Goal: Task Accomplishment & Management: Manage account settings

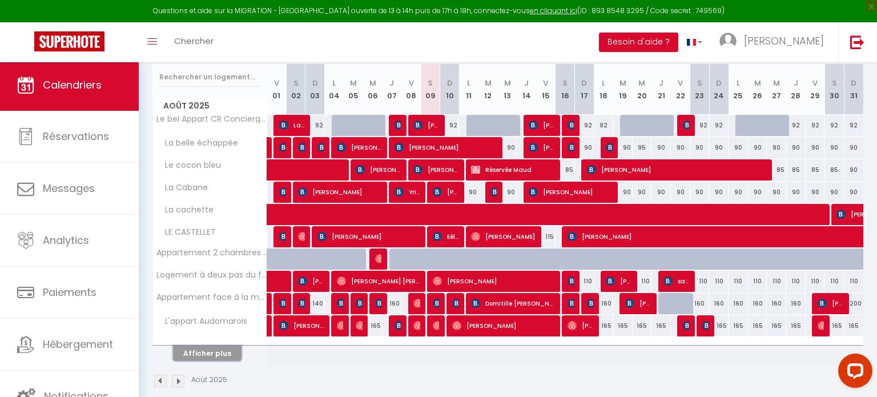
click at [205, 355] on button "Afficher plus" at bounding box center [207, 352] width 68 height 15
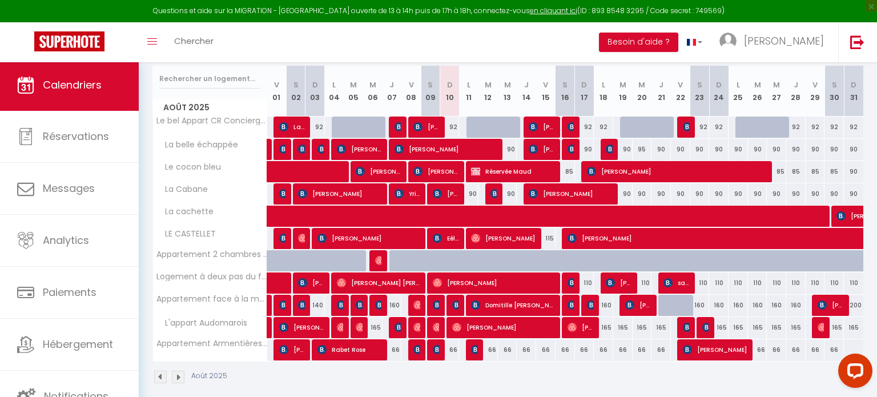
scroll to position [154, 0]
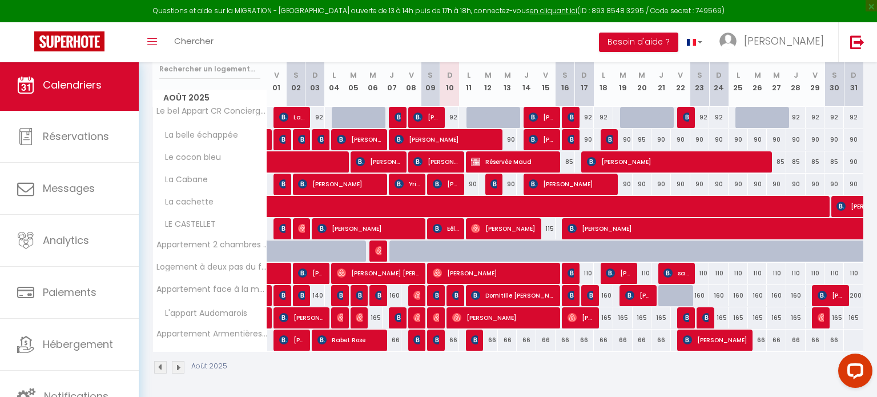
click at [178, 364] on img at bounding box center [178, 367] width 13 height 13
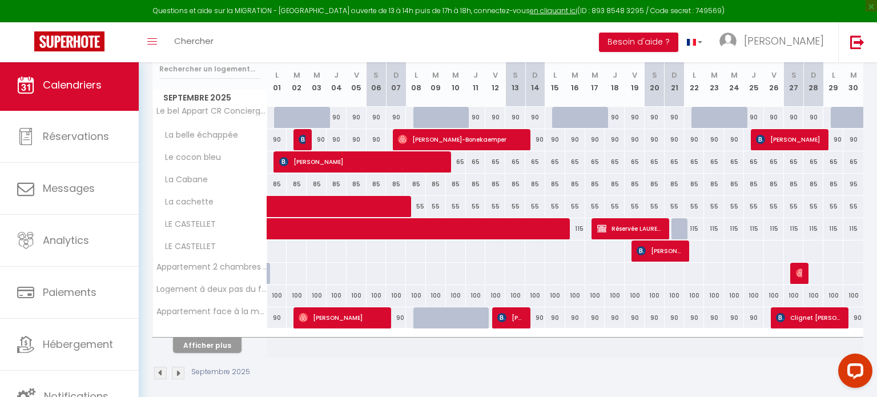
click at [157, 372] on img at bounding box center [160, 372] width 13 height 13
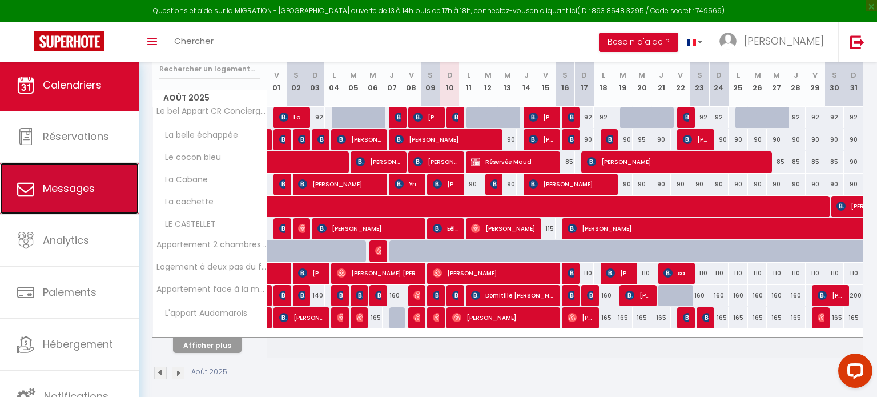
click at [84, 203] on link "Messages" at bounding box center [69, 188] width 139 height 51
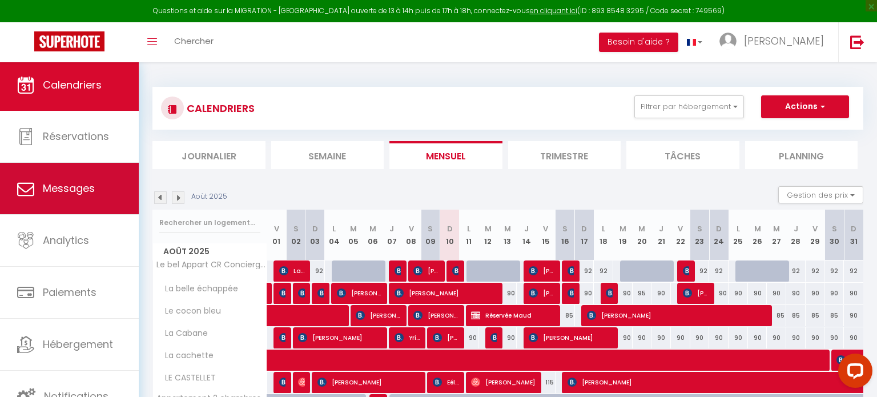
select select "message"
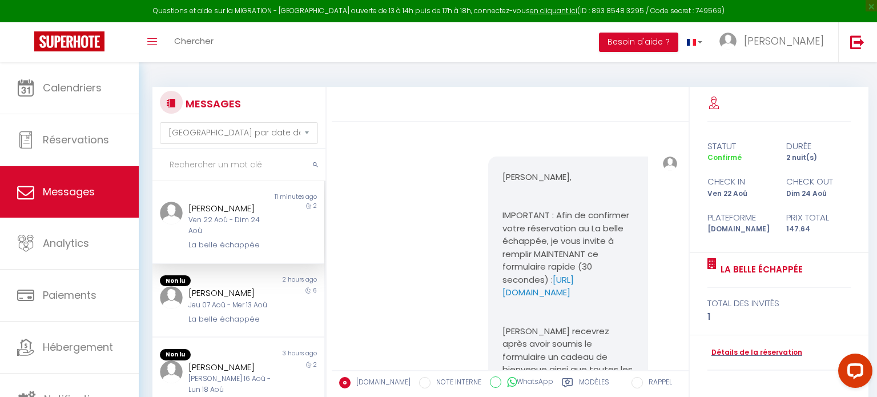
scroll to position [194, 0]
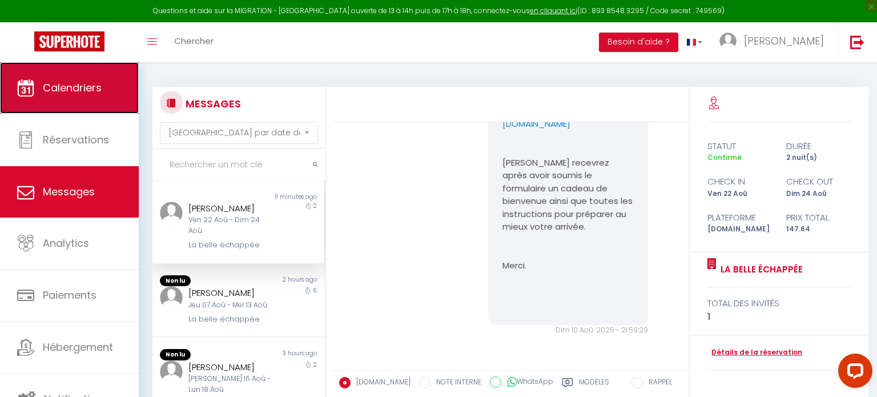
click at [57, 92] on span "Calendriers" at bounding box center [72, 87] width 59 height 14
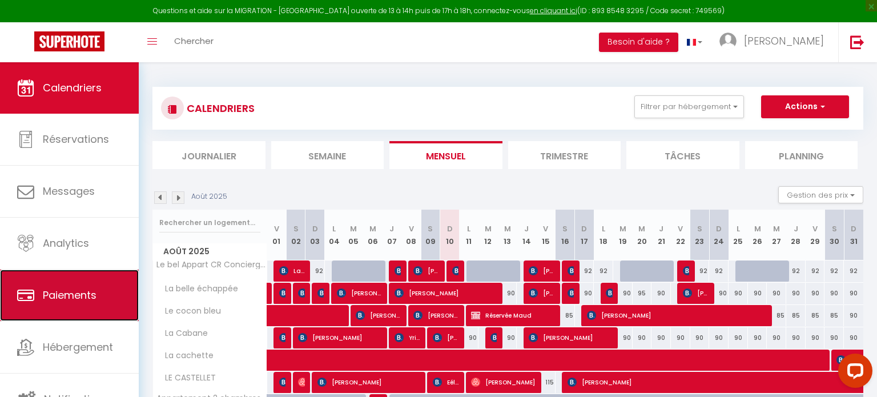
click at [90, 311] on link "Paiements" at bounding box center [69, 294] width 139 height 51
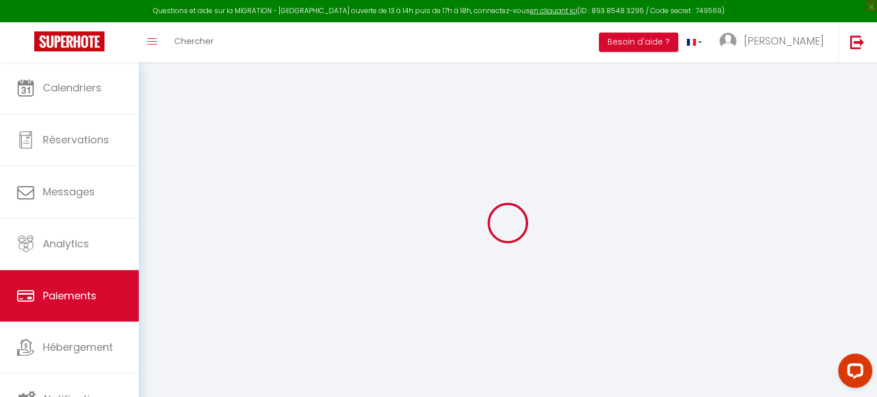
select select "2"
select select "0"
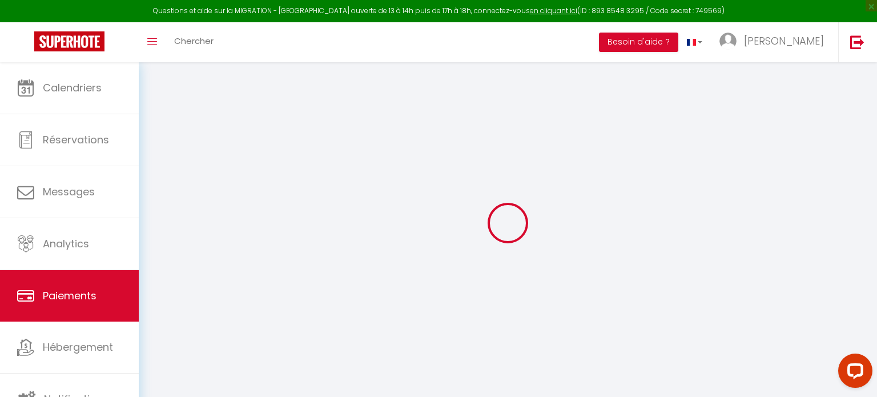
select select "0"
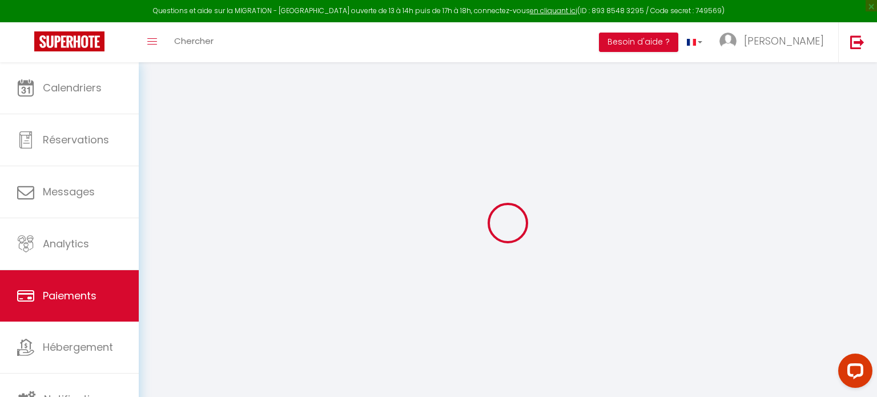
select select "0"
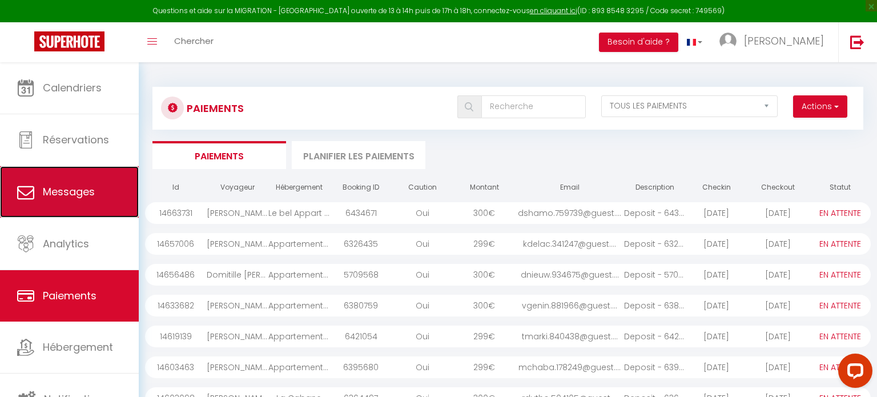
click at [102, 213] on link "Messages" at bounding box center [69, 191] width 139 height 51
select select "message"
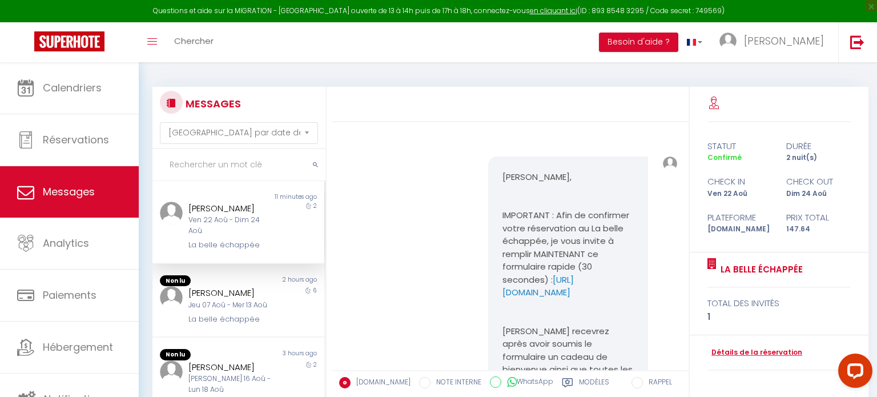
scroll to position [194, 0]
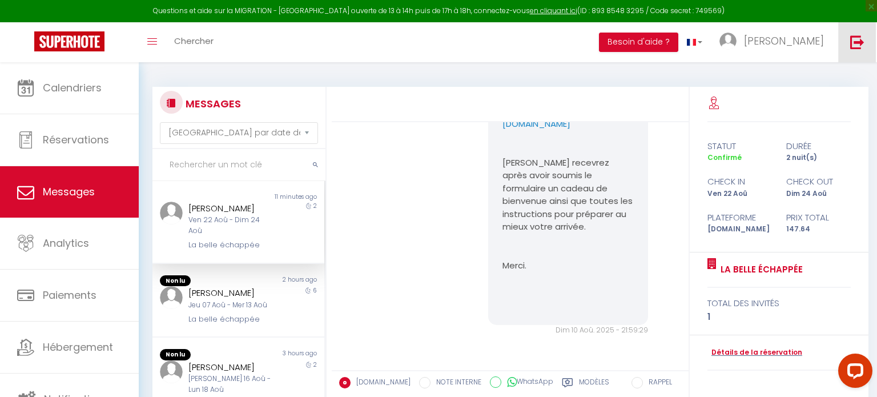
click at [860, 43] on img at bounding box center [857, 42] width 14 height 14
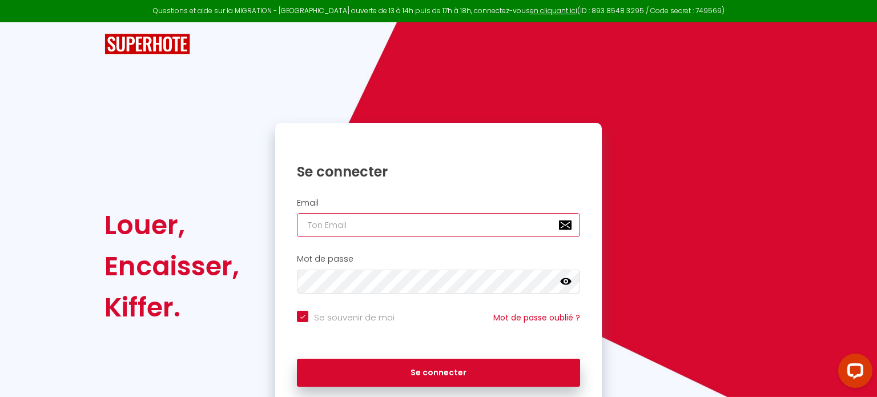
type input "[DOMAIN_NAME][EMAIL_ADDRESS][DOMAIN_NAME]"
checkbox input "true"
